Goal: Complete application form: Complete application form

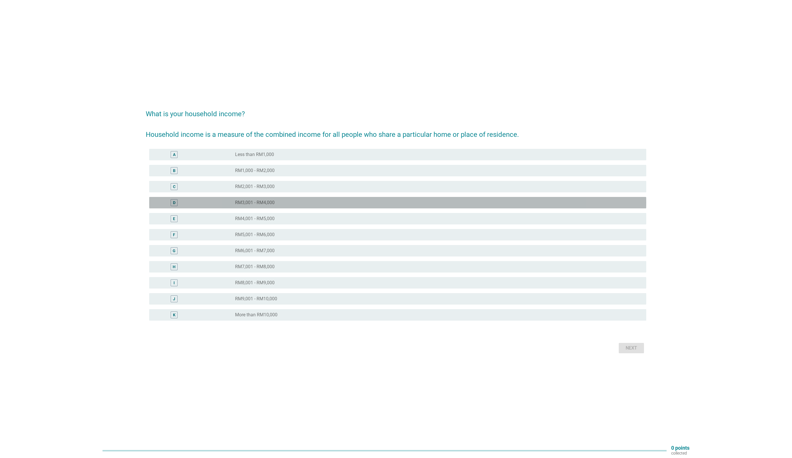
click at [253, 205] on label "RM3,001 - RM4,000" at bounding box center [255, 203] width 40 height 6
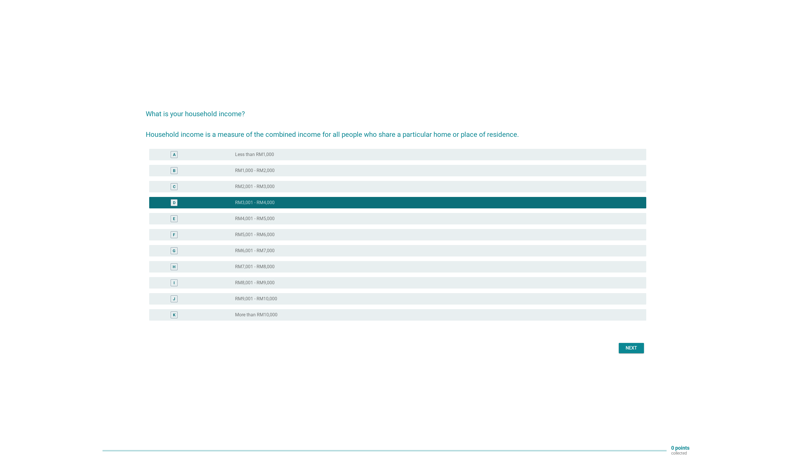
click at [633, 342] on div "Next" at bounding box center [396, 348] width 501 height 14
click at [635, 348] on div "Next" at bounding box center [631, 348] width 16 height 7
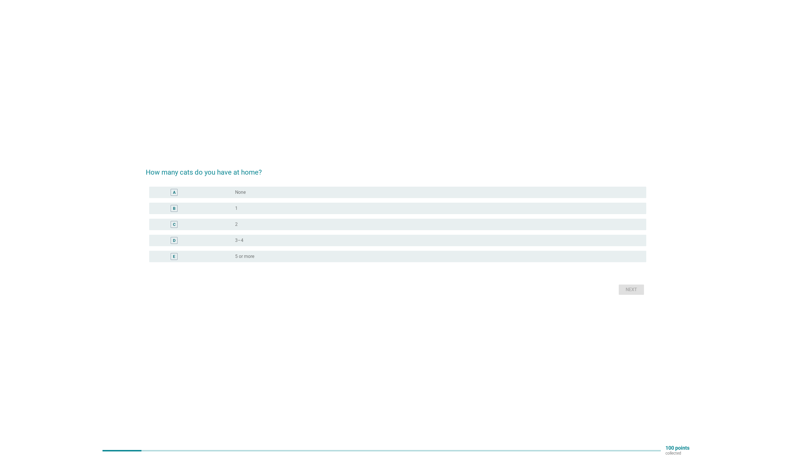
click at [246, 238] on div "radio_button_unchecked 3–4" at bounding box center [436, 241] width 402 height 6
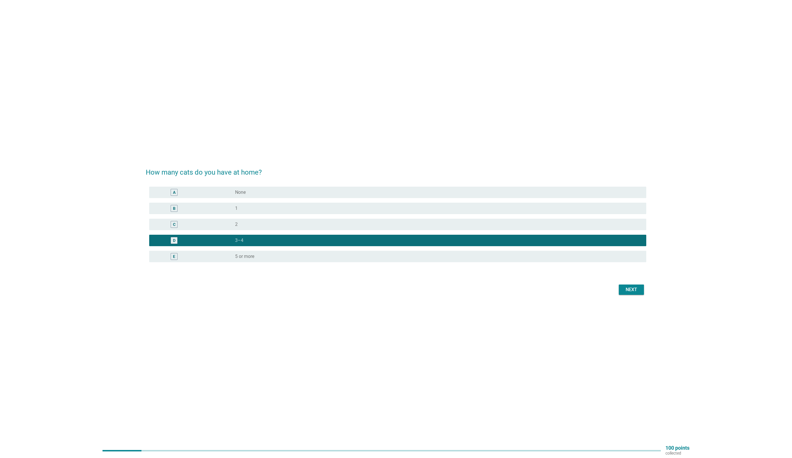
click at [231, 257] on div "E" at bounding box center [194, 256] width 81 height 7
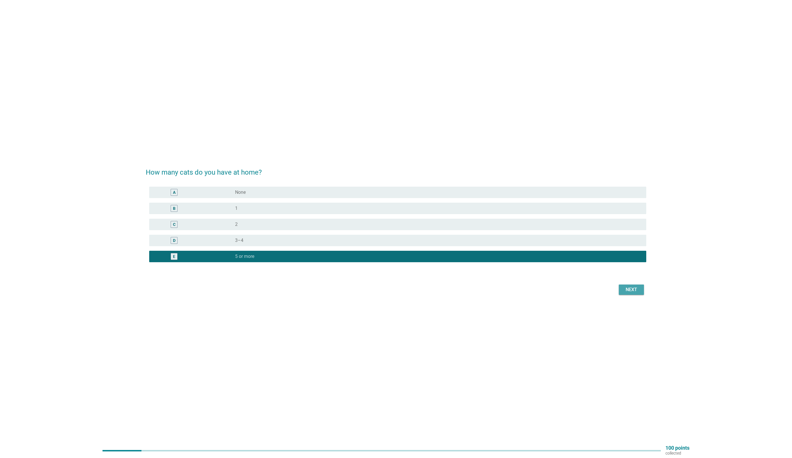
click at [626, 290] on div "Next" at bounding box center [631, 289] width 16 height 7
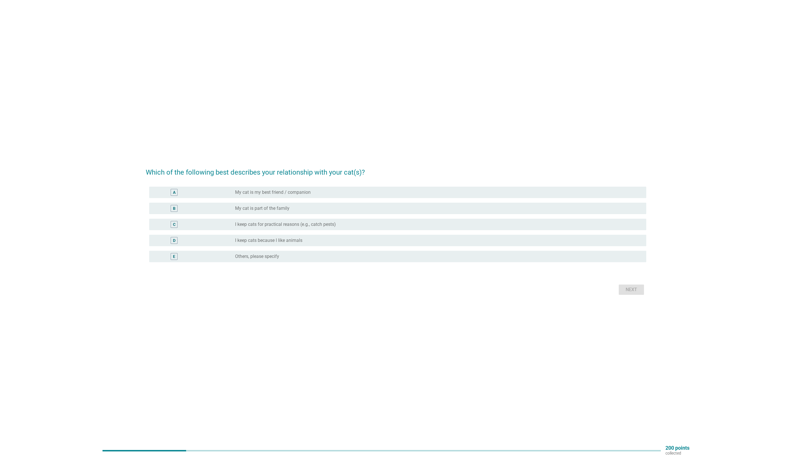
click at [269, 188] on div "A radio_button_unchecked My cat is my best friend / companion" at bounding box center [397, 192] width 497 height 11
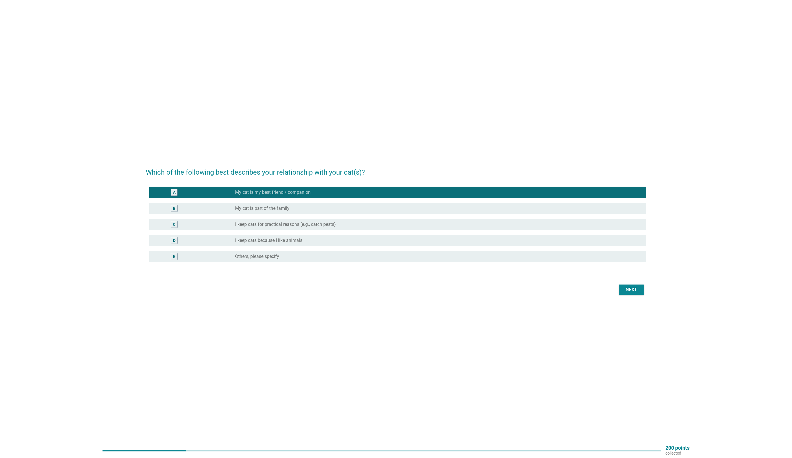
click at [637, 286] on div "Next" at bounding box center [631, 289] width 16 height 7
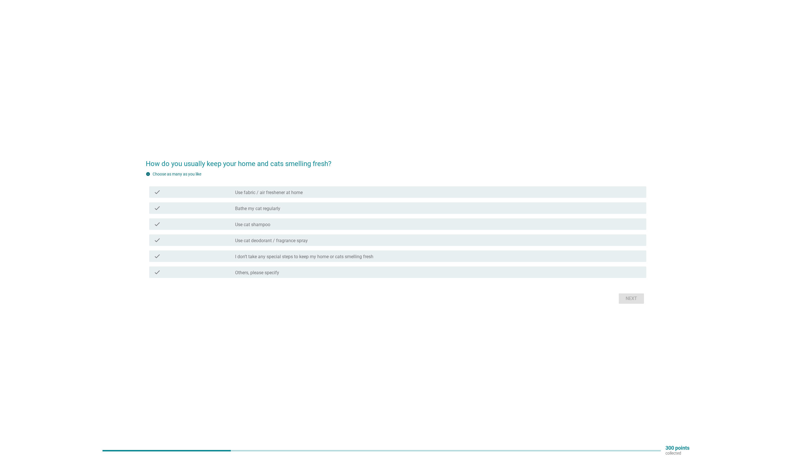
click at [259, 241] on label "Use cat deodorant / fragrance spray" at bounding box center [271, 241] width 73 height 6
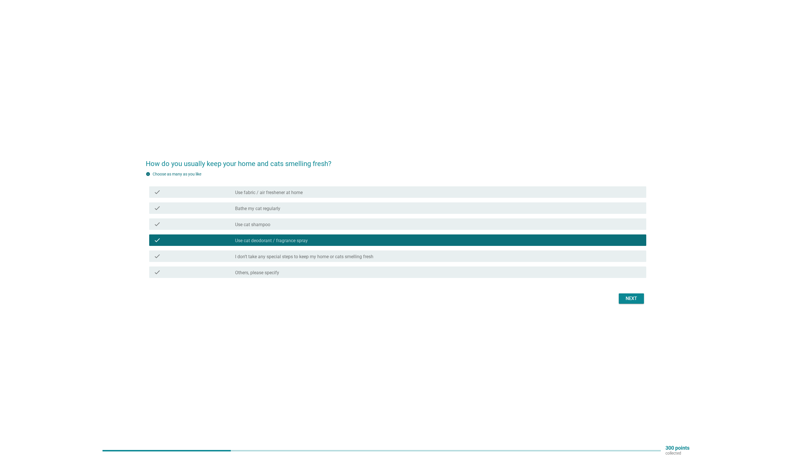
click at [631, 301] on div "Next" at bounding box center [631, 298] width 16 height 7
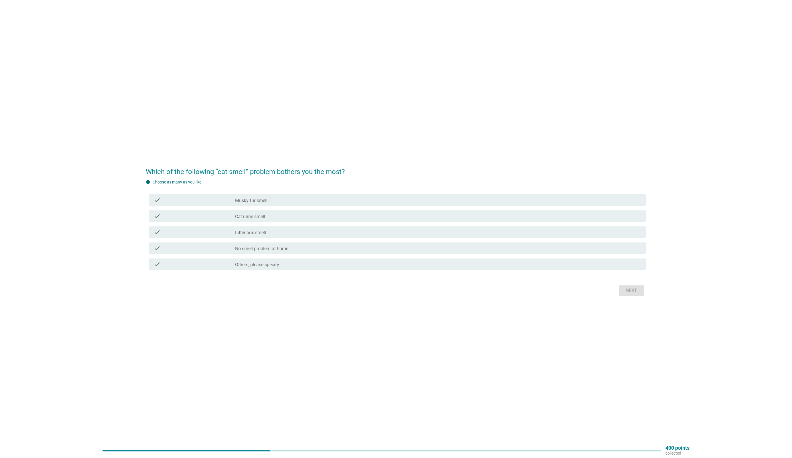
click at [251, 249] on label "No smell problem at home" at bounding box center [261, 249] width 53 height 6
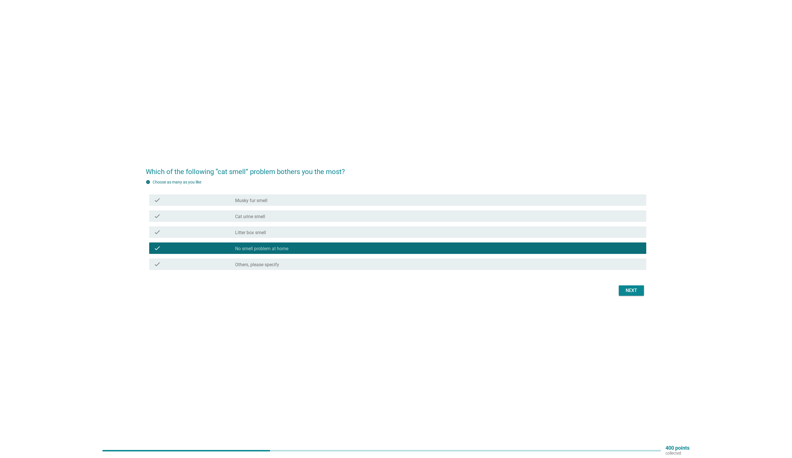
click at [627, 288] on div "Next" at bounding box center [631, 290] width 16 height 7
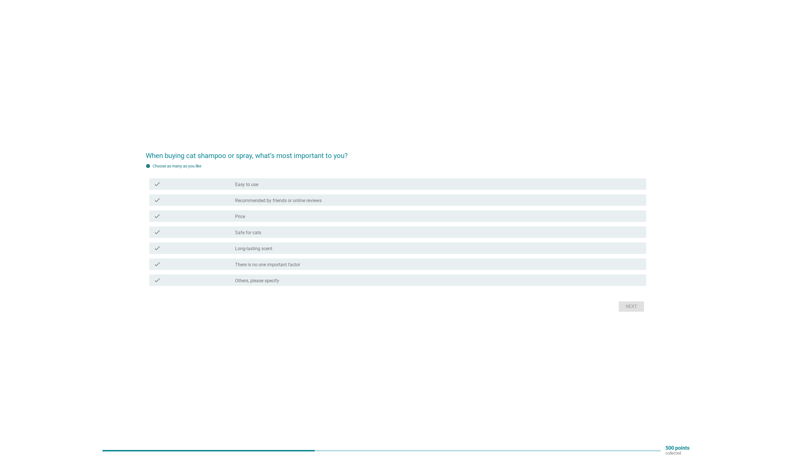
click at [249, 235] on label "Safe for cats" at bounding box center [248, 233] width 26 height 6
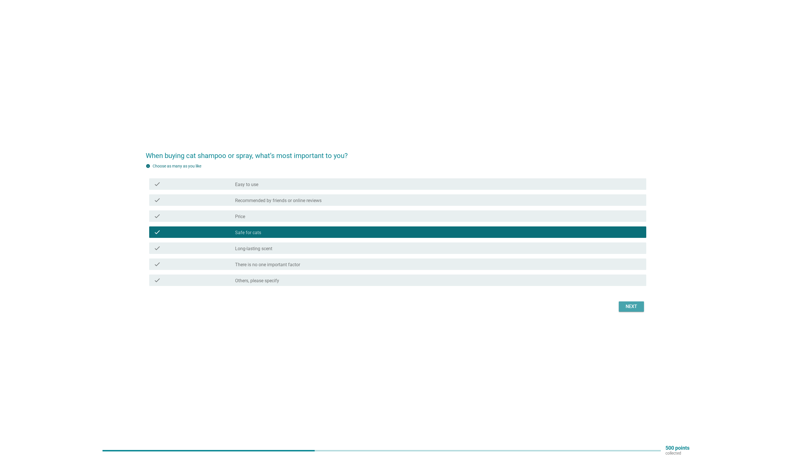
click at [627, 306] on div "Next" at bounding box center [631, 306] width 16 height 7
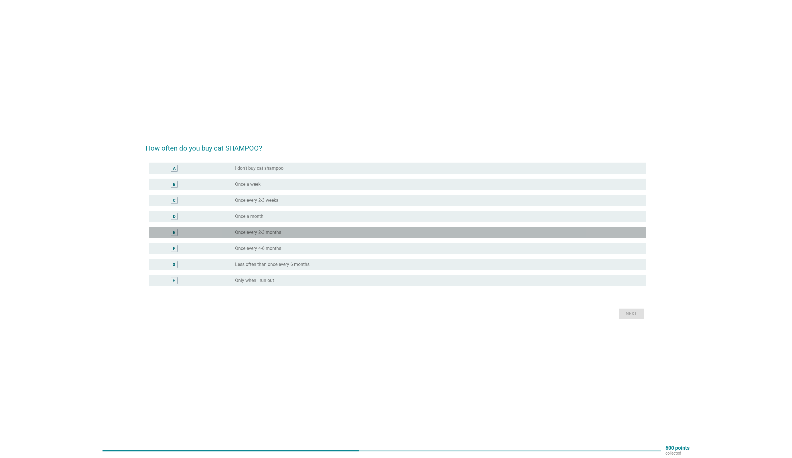
click at [255, 231] on label "Once every 2-3 months" at bounding box center [258, 233] width 46 height 6
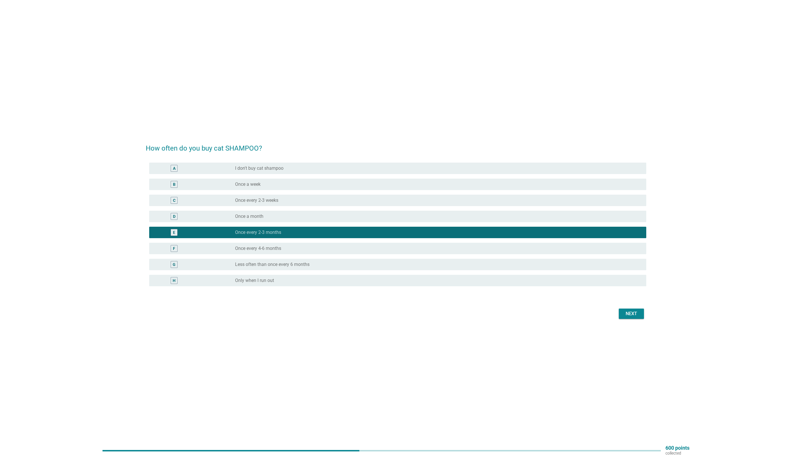
click at [631, 314] on div "Next" at bounding box center [631, 313] width 16 height 7
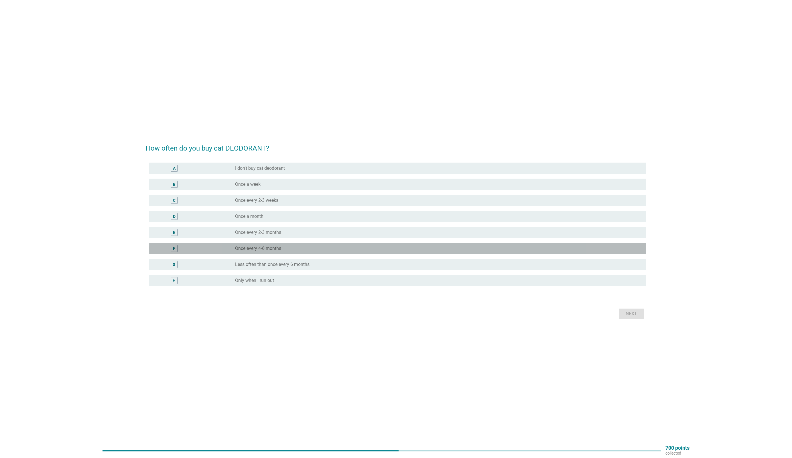
click at [250, 247] on label "Once every 4-6 months" at bounding box center [258, 249] width 46 height 6
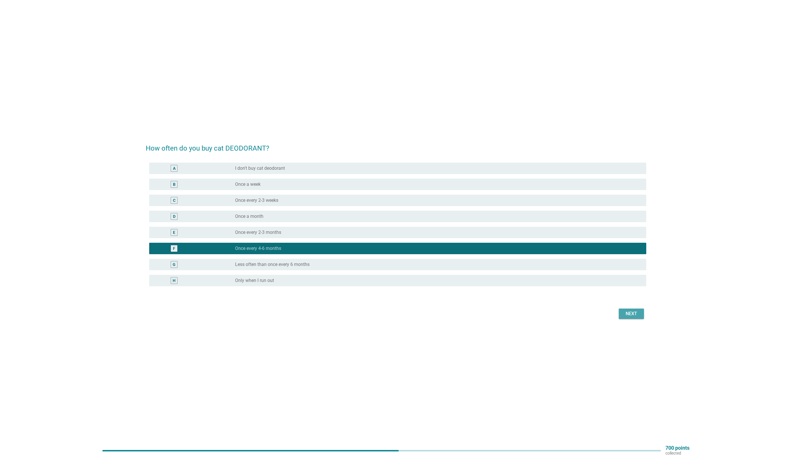
click at [627, 314] on div "Next" at bounding box center [631, 313] width 16 height 7
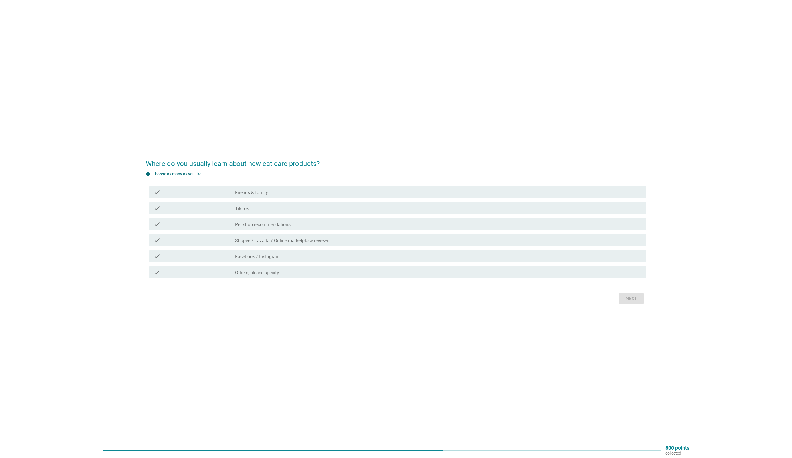
click at [258, 235] on div "check check_box_outline_blank Shopee / Lazada / Online marketplace reviews" at bounding box center [397, 240] width 497 height 11
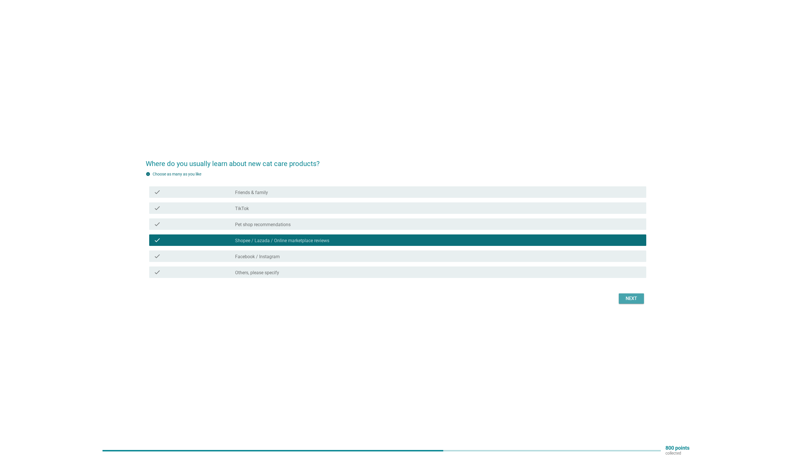
click at [636, 299] on div "Next" at bounding box center [631, 298] width 16 height 7
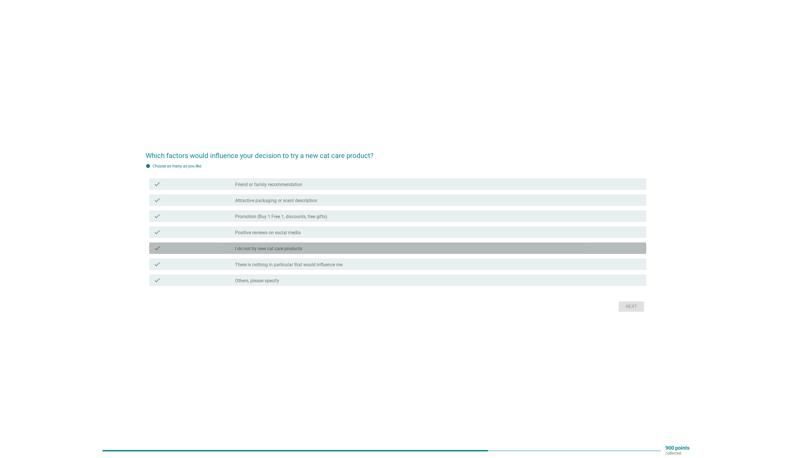
click at [266, 254] on div "check check_box_outline_blank I do not try new cat care products" at bounding box center [397, 248] width 497 height 11
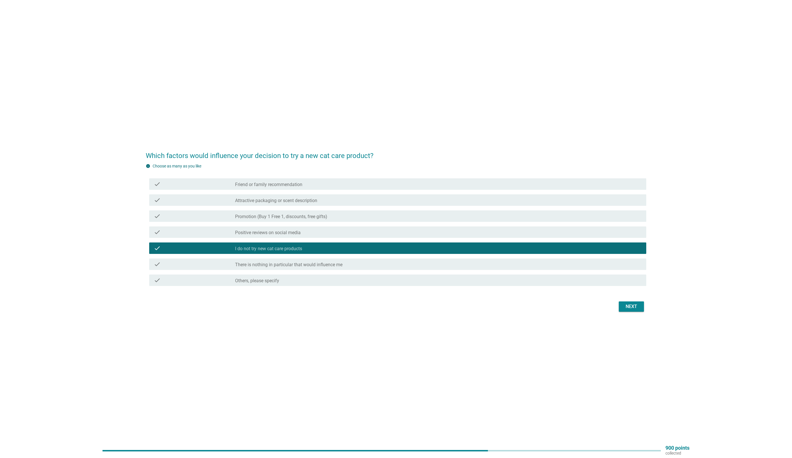
click at [629, 308] on div "Next" at bounding box center [631, 306] width 16 height 7
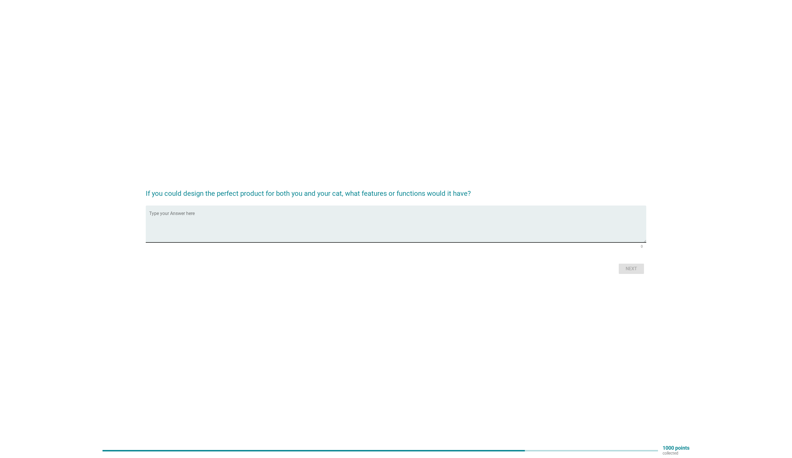
click at [220, 229] on textarea "Type your Answer here" at bounding box center [397, 227] width 497 height 30
type textarea "NOTHING NOTHING NOTHING NOTHING NOTHING"
click at [640, 269] on button "Next" at bounding box center [631, 269] width 25 height 10
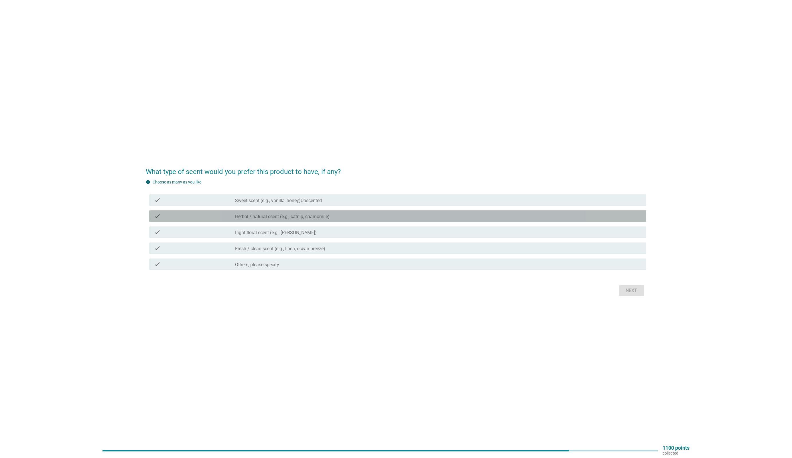
click at [273, 218] on label "Herbal / natural scent (e.g., catnip, chamomile)" at bounding box center [282, 217] width 94 height 6
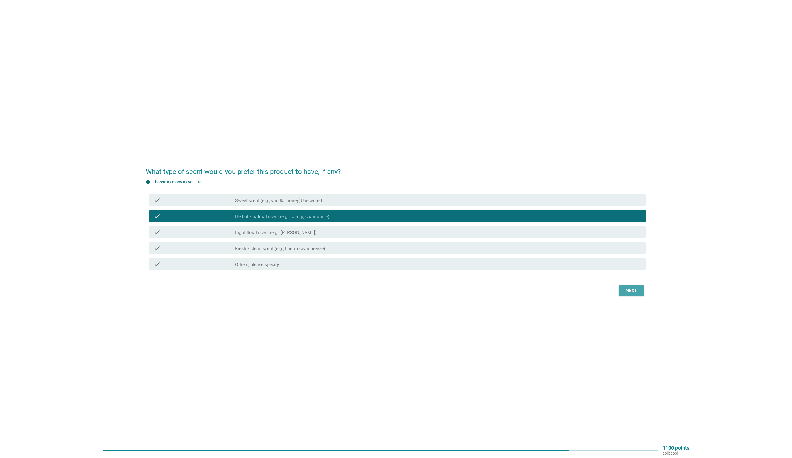
click at [627, 291] on div "Next" at bounding box center [631, 290] width 16 height 7
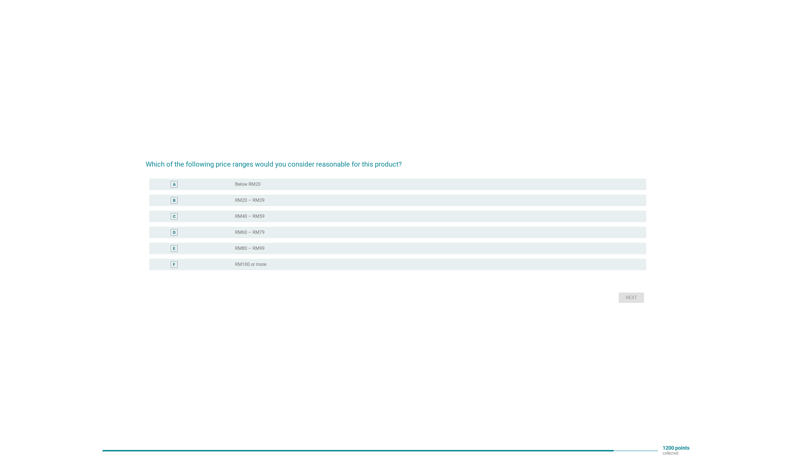
click at [252, 263] on label "RM100 or more" at bounding box center [250, 265] width 31 height 6
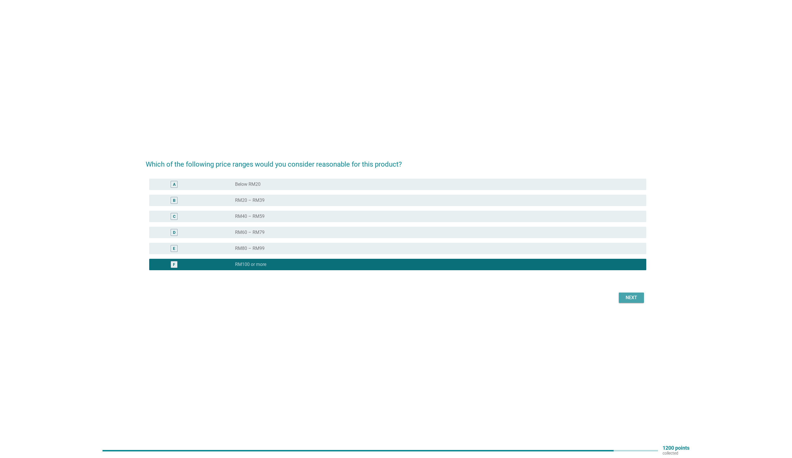
click at [628, 293] on button "Next" at bounding box center [631, 298] width 25 height 10
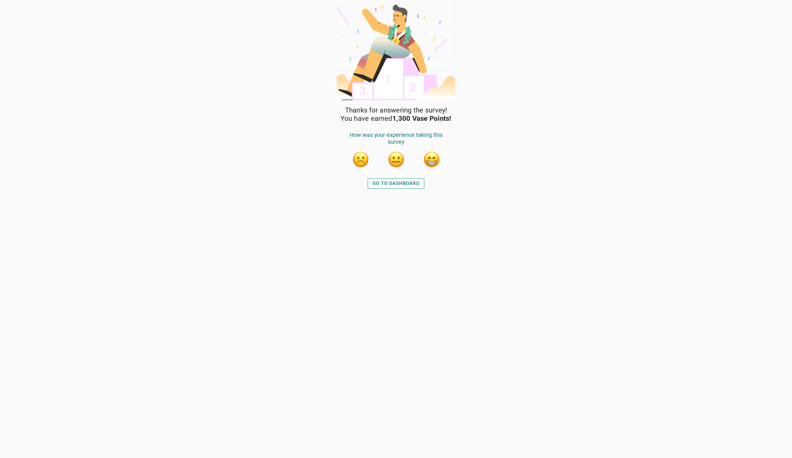
click at [385, 182] on div "GO TO DASHBOARD" at bounding box center [396, 183] width 47 height 7
